Goal: Task Accomplishment & Management: Complete application form

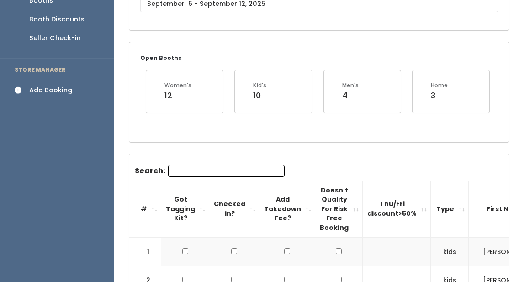
scroll to position [136, 0]
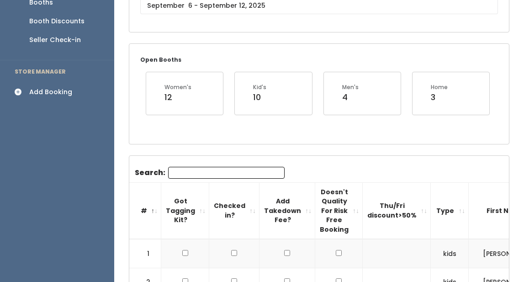
click at [61, 87] on div "Add Booking" at bounding box center [50, 92] width 43 height 10
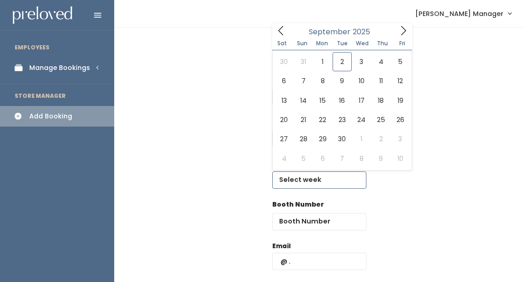
click at [310, 185] on input "text" at bounding box center [319, 179] width 94 height 17
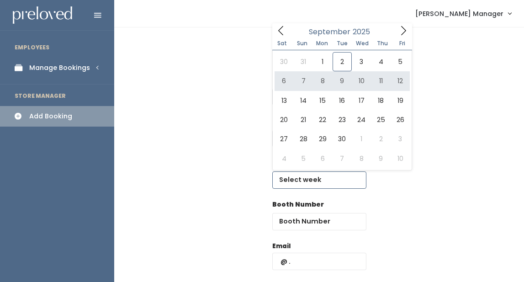
type input "September 6 to September 12"
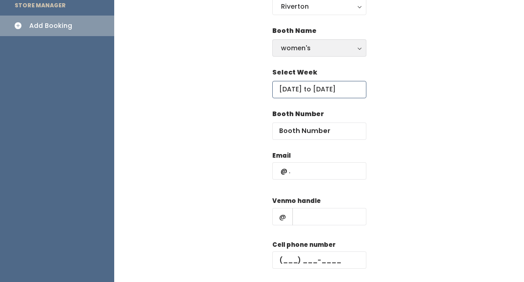
scroll to position [131, 0]
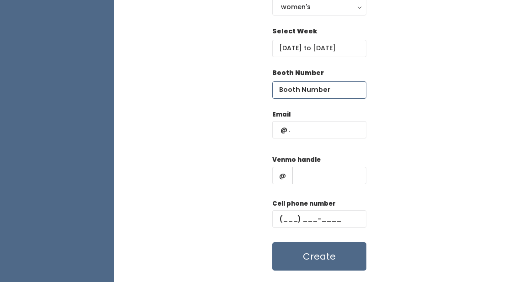
click at [311, 90] on input "number" at bounding box center [319, 89] width 94 height 17
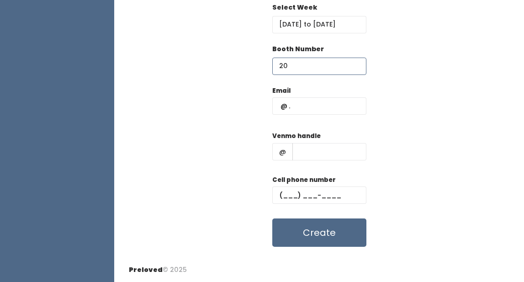
type input "20"
click at [294, 104] on input "text" at bounding box center [319, 105] width 94 height 17
type input "1111"
click at [292, 148] on input "text" at bounding box center [329, 151] width 74 height 17
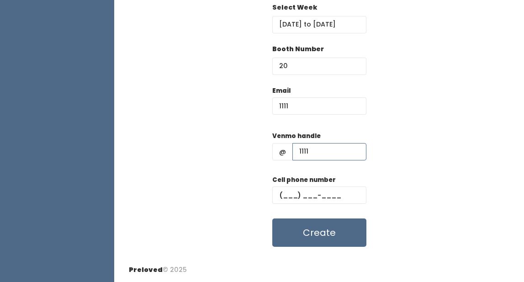
type input "1111"
click at [288, 191] on input "text" at bounding box center [319, 194] width 94 height 17
type input "(111) 1__-____"
click at [297, 103] on input "1111" at bounding box center [319, 105] width 94 height 17
type input "1"
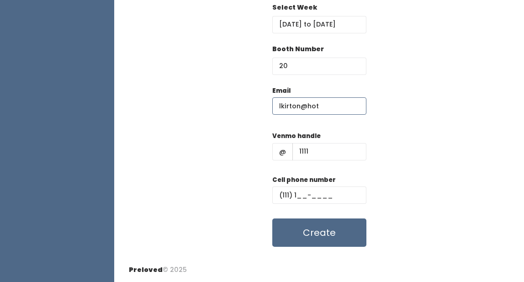
type input "[EMAIL_ADDRESS]"
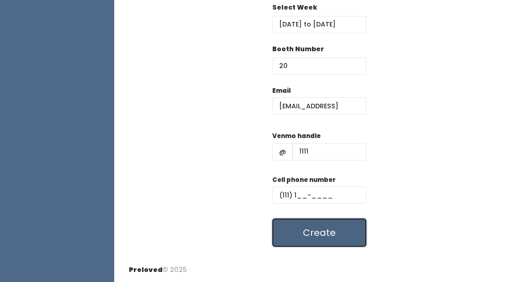
click at [328, 242] on button "Create" at bounding box center [319, 232] width 94 height 28
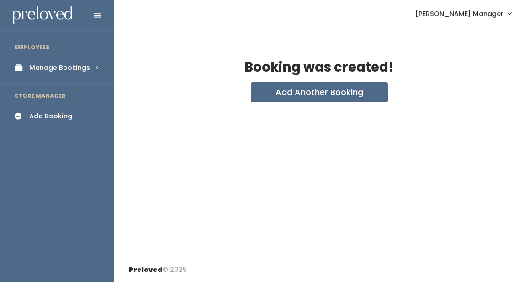
click at [46, 66] on div "Manage Bookings" at bounding box center [59, 68] width 61 height 10
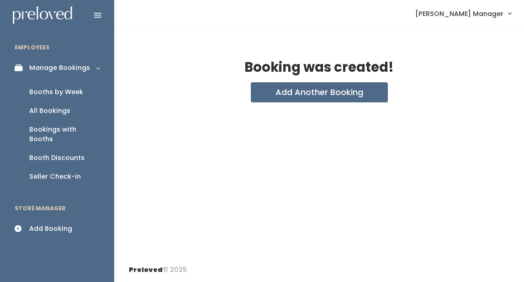
click at [61, 95] on div "Booths by Week" at bounding box center [56, 92] width 54 height 10
click at [57, 90] on div "Booths by Week" at bounding box center [56, 92] width 54 height 10
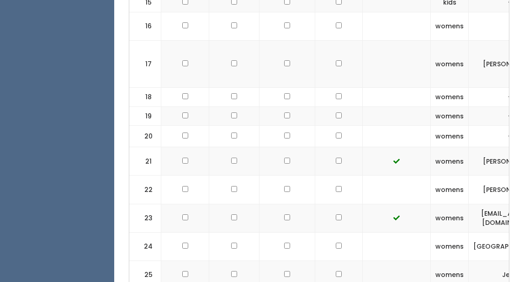
scroll to position [698, 0]
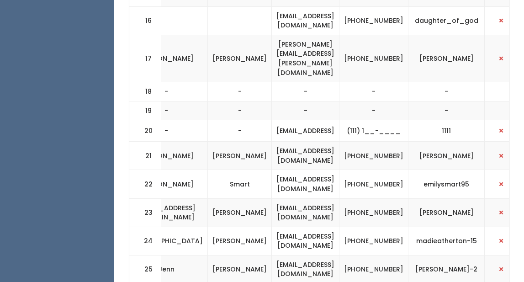
scroll to position [0, 364]
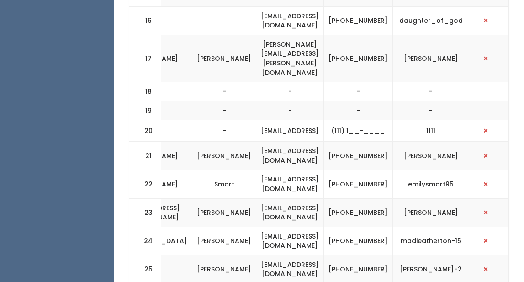
click at [376, 120] on td "(111) 1__-____" at bounding box center [358, 130] width 69 height 21
click at [360, 120] on td "(111) 1__-____" at bounding box center [358, 130] width 69 height 21
click at [383, 120] on td "(111) 1__-____" at bounding box center [358, 130] width 69 height 21
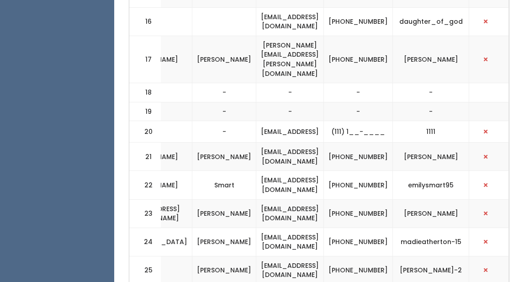
click at [379, 121] on td "(111) 1__-____" at bounding box center [358, 131] width 69 height 21
